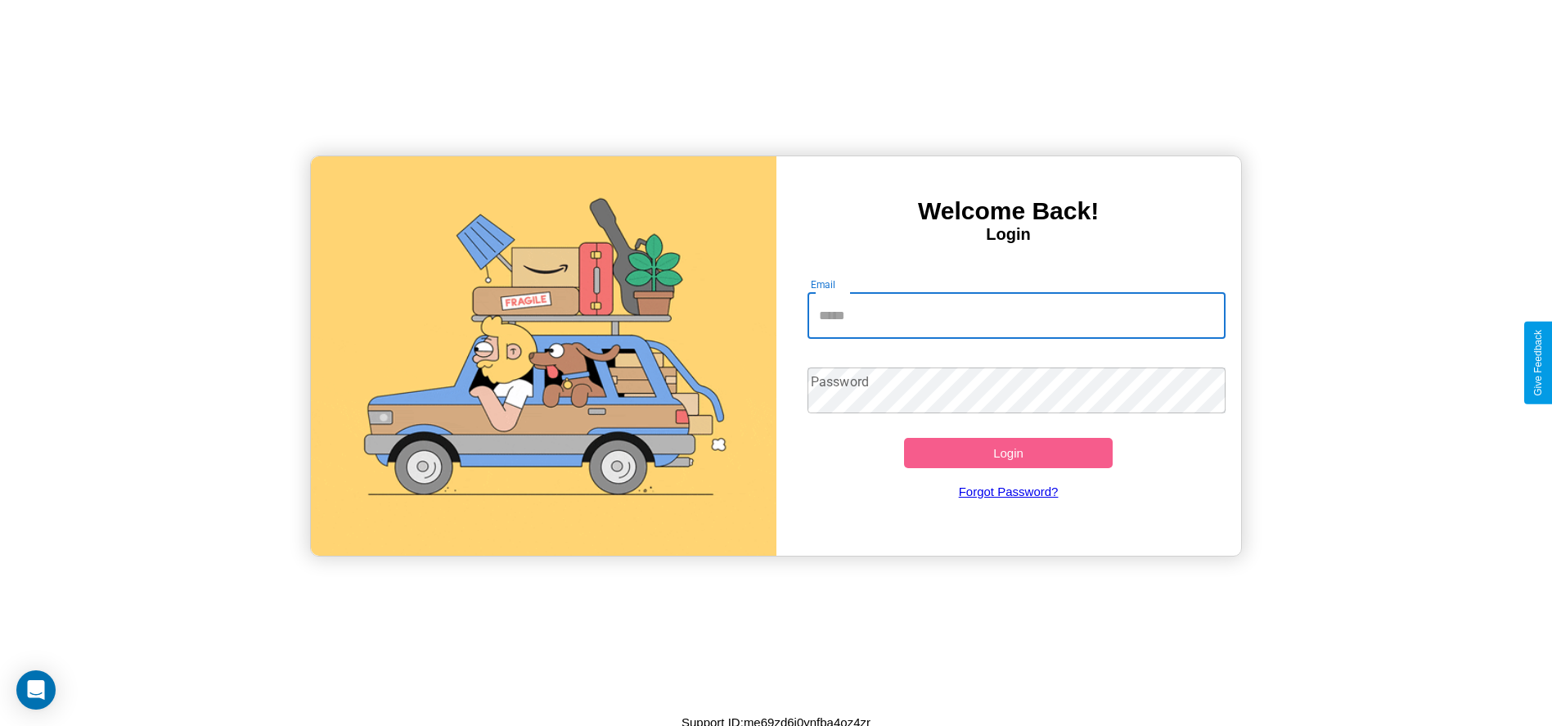
click at [1016, 315] on input "Email" at bounding box center [1017, 316] width 418 height 46
type input "**********"
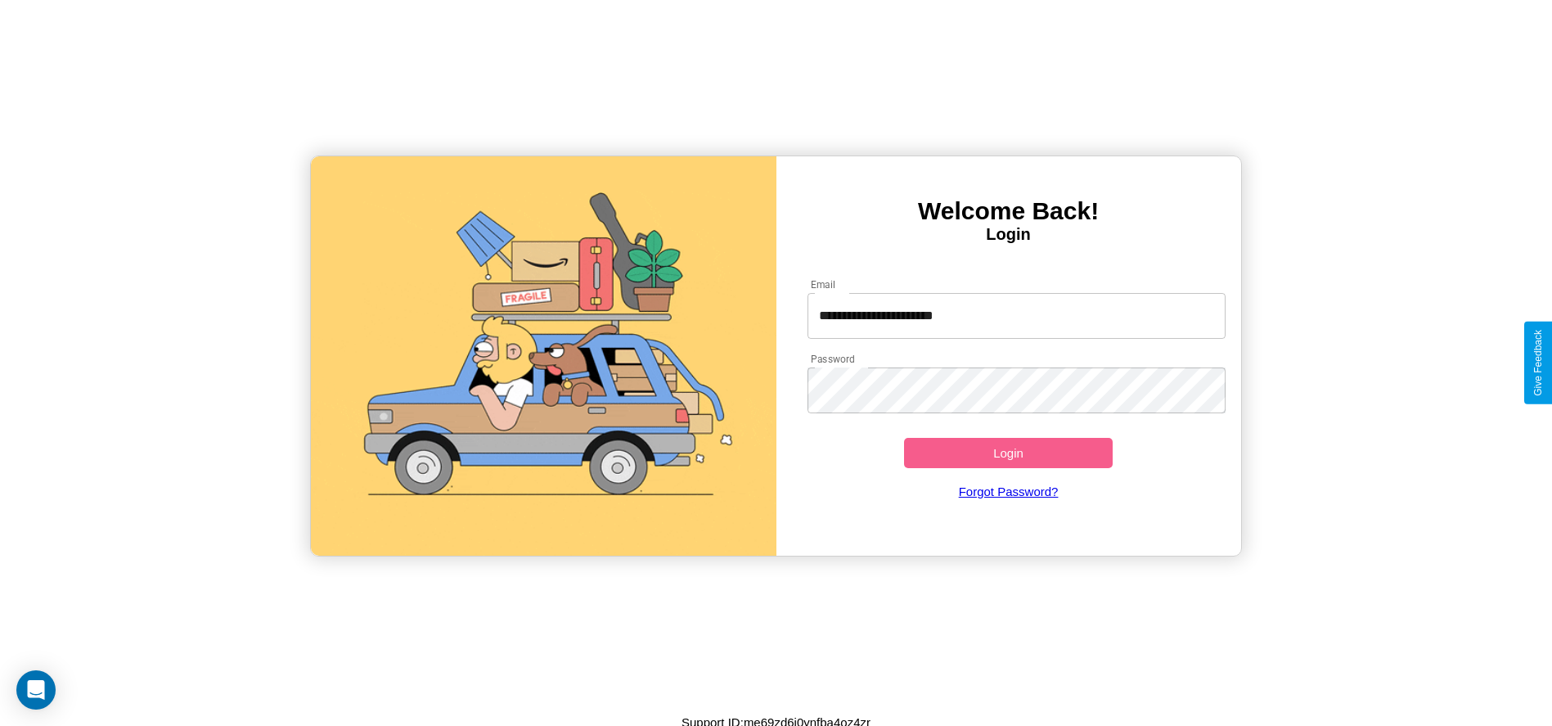
click at [1008, 452] on button "Login" at bounding box center [1008, 453] width 209 height 30
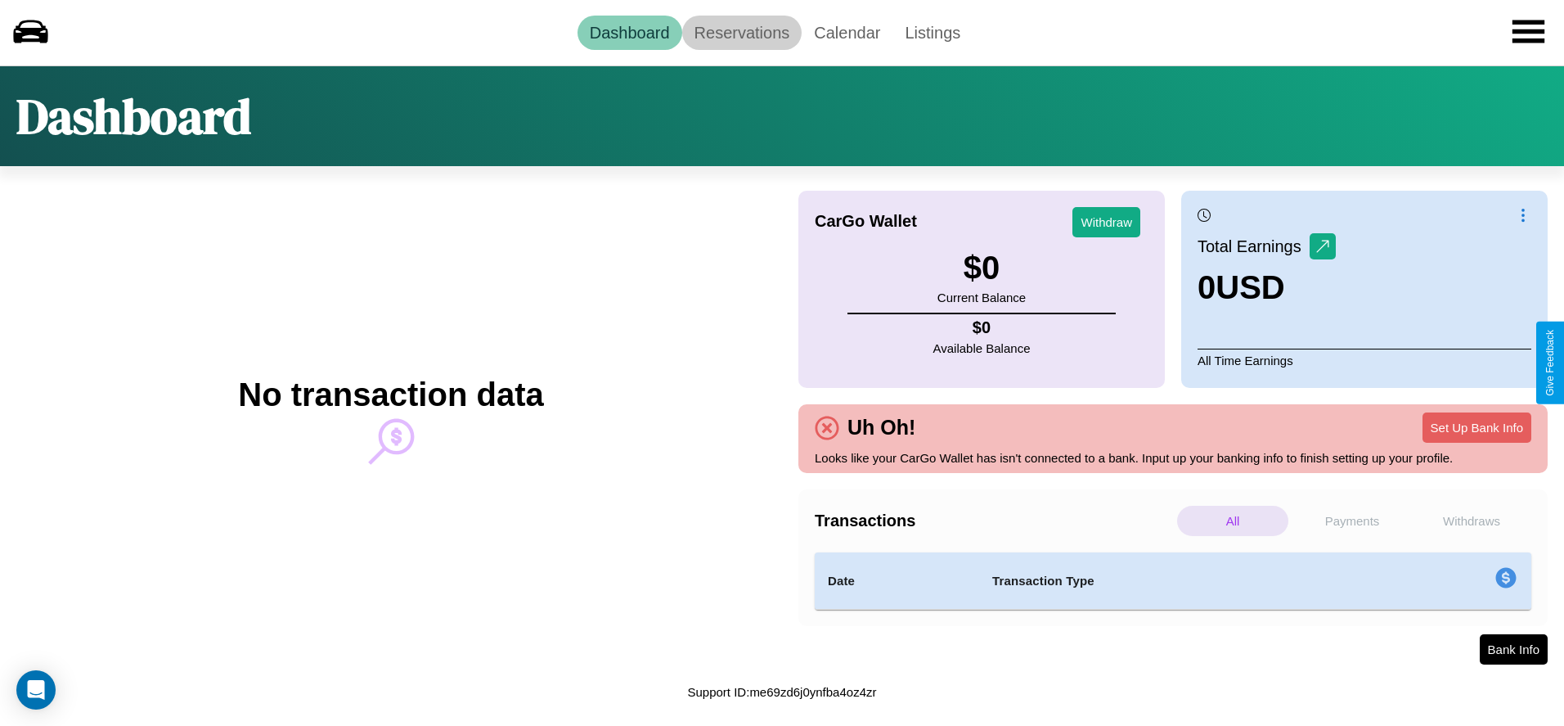
click at [741, 32] on link "Reservations" at bounding box center [742, 33] width 120 height 34
